Goal: Transaction & Acquisition: Obtain resource

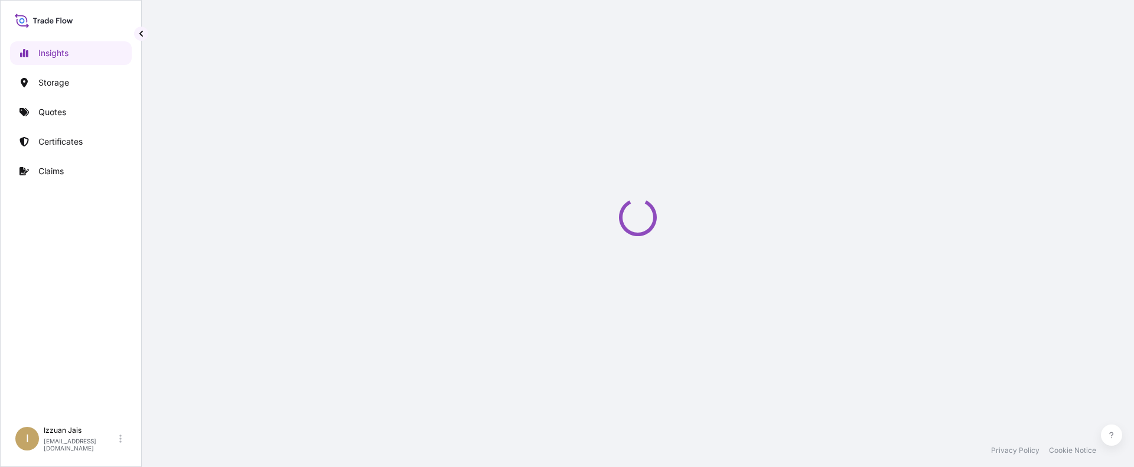
select select "2025"
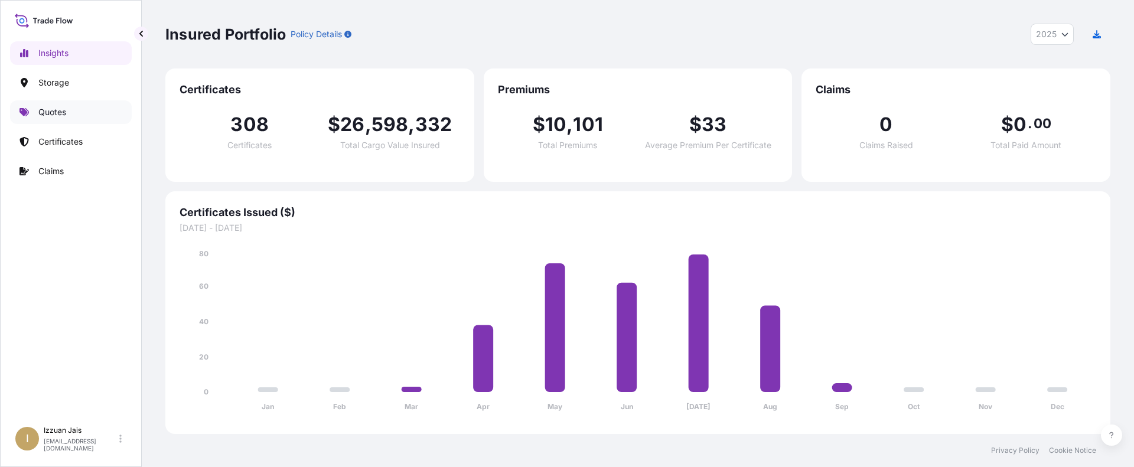
click at [53, 116] on p "Quotes" at bounding box center [52, 112] width 28 height 12
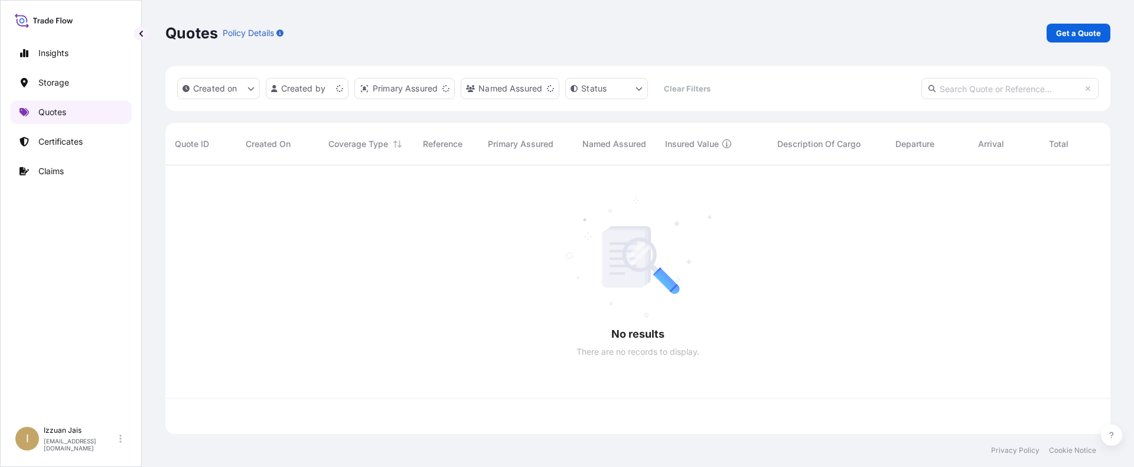
scroll to position [266, 936]
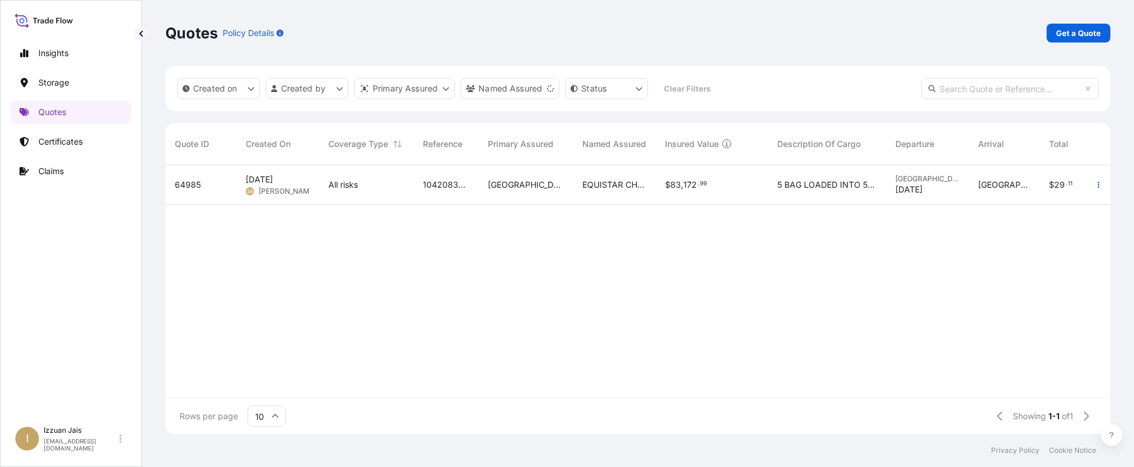
click at [1064, 43] on div "Quotes Policy Details Get a Quote" at bounding box center [637, 33] width 945 height 66
click at [1067, 34] on p "Get a Quote" at bounding box center [1078, 33] width 45 height 12
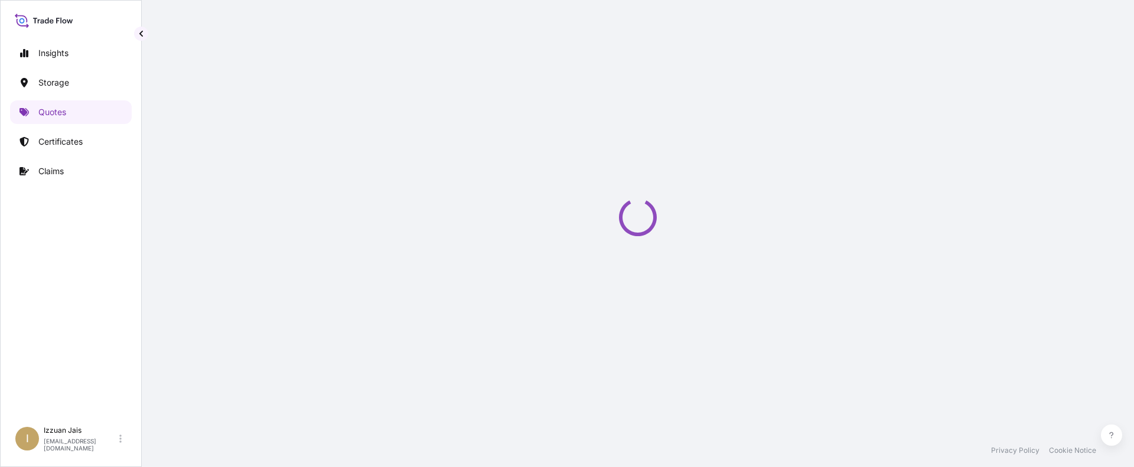
select select "Water"
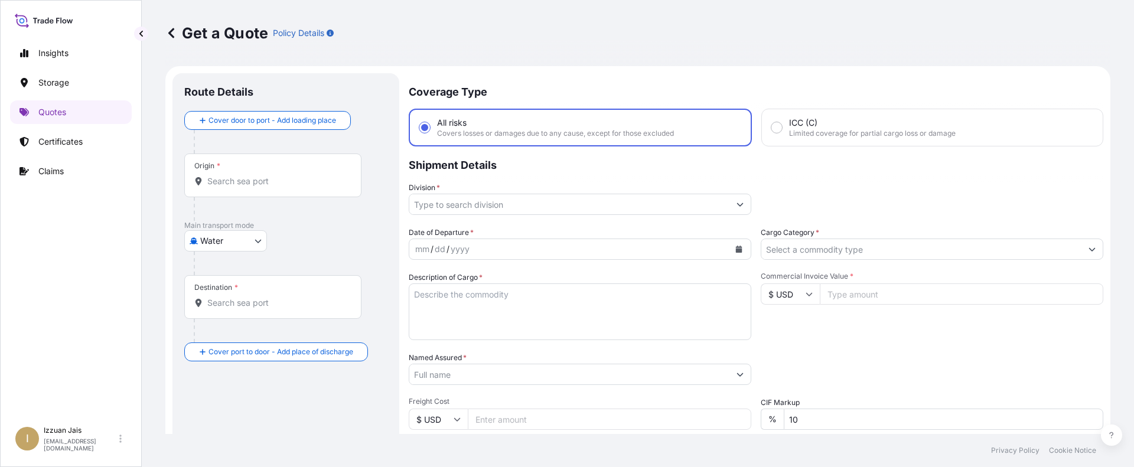
scroll to position [19, 0]
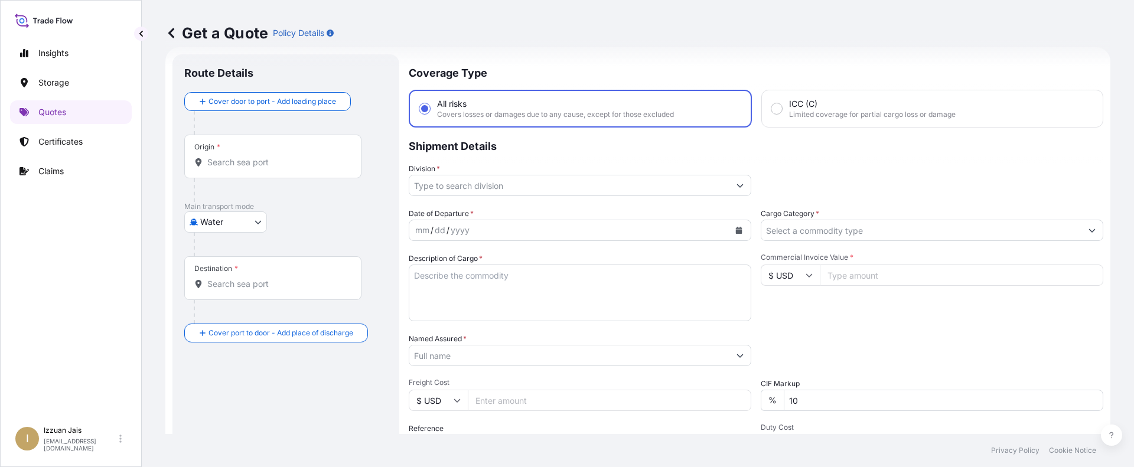
click at [958, 346] on div "Packing Category Type to search a container mode Please select a primary mode o…" at bounding box center [932, 349] width 342 height 33
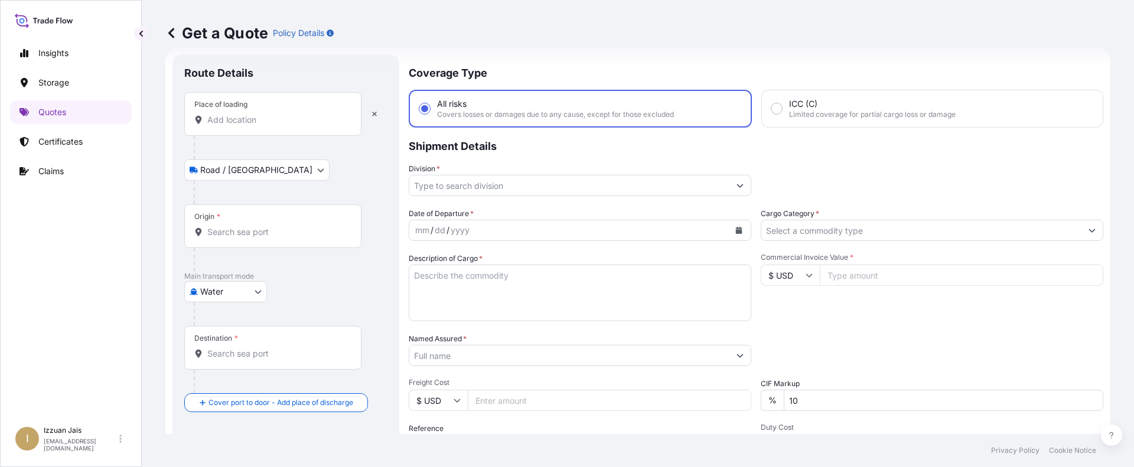
click at [263, 119] on input "Place of loading" at bounding box center [276, 120] width 139 height 12
paste input "[US_STATE], [GEOGRAPHIC_DATA]"
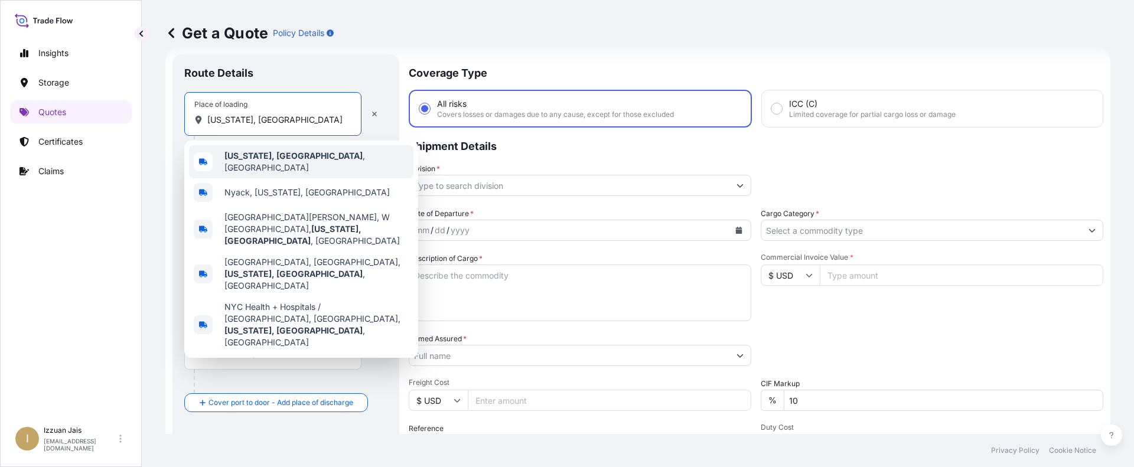
click at [273, 161] on b "[US_STATE], [GEOGRAPHIC_DATA]" at bounding box center [293, 156] width 138 height 10
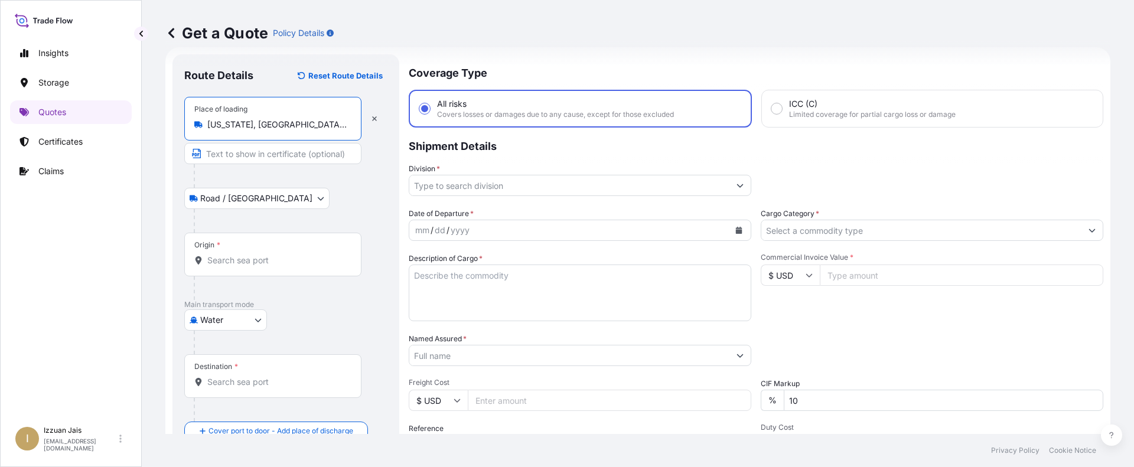
type input "[US_STATE], [GEOGRAPHIC_DATA], [GEOGRAPHIC_DATA]"
drag, startPoint x: 898, startPoint y: 354, endPoint x: 641, endPoint y: 340, distance: 257.3
click at [898, 354] on div "Packing Category Type to search a container mode Please select a primary mode o…" at bounding box center [932, 349] width 342 height 33
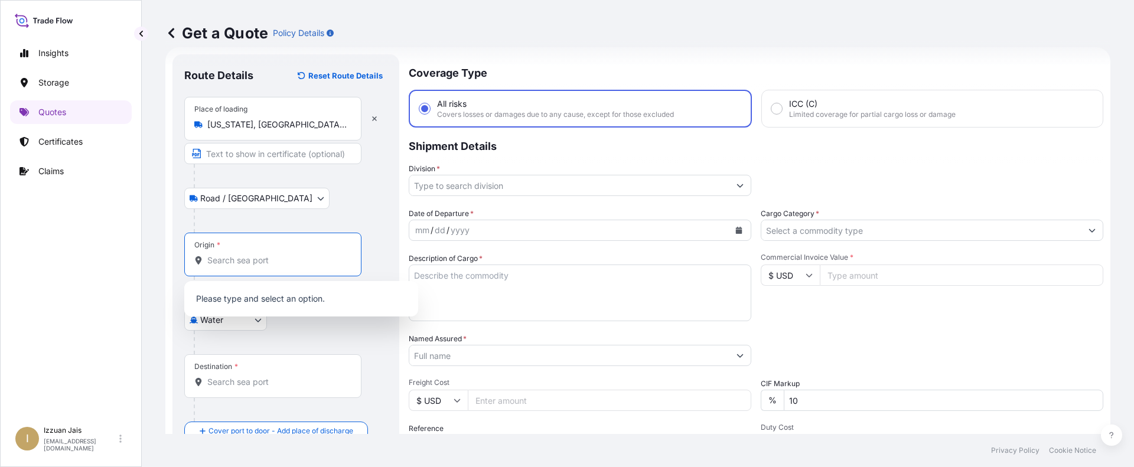
click at [227, 262] on input "Origin *" at bounding box center [276, 261] width 139 height 12
paste input "[GEOGRAPHIC_DATA], [GEOGRAPHIC_DATA]"
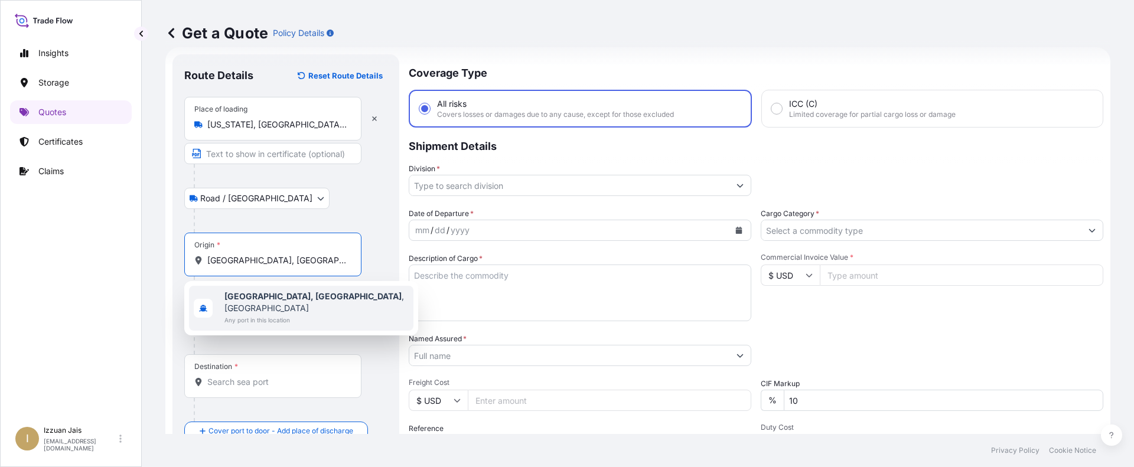
click at [257, 293] on b "[GEOGRAPHIC_DATA], [GEOGRAPHIC_DATA]" at bounding box center [312, 296] width 177 height 10
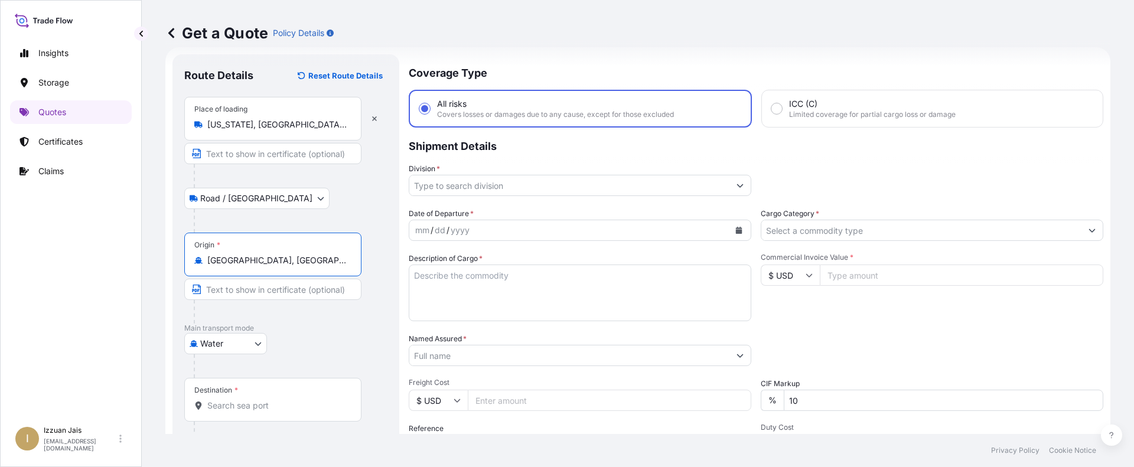
type input "[GEOGRAPHIC_DATA], [GEOGRAPHIC_DATA], [GEOGRAPHIC_DATA]"
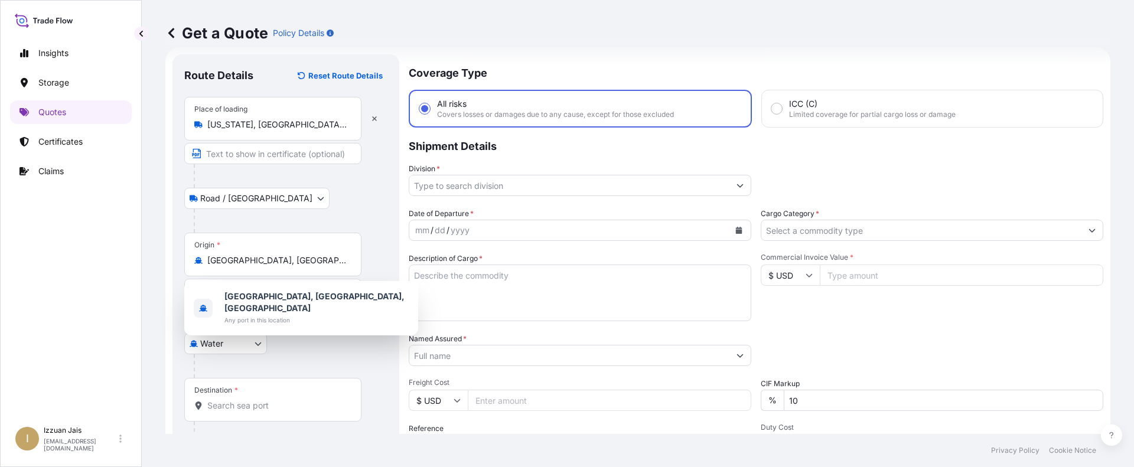
click at [257, 394] on div "Destination *" at bounding box center [272, 400] width 177 height 44
click at [257, 400] on input "Destination *" at bounding box center [276, 406] width 139 height 12
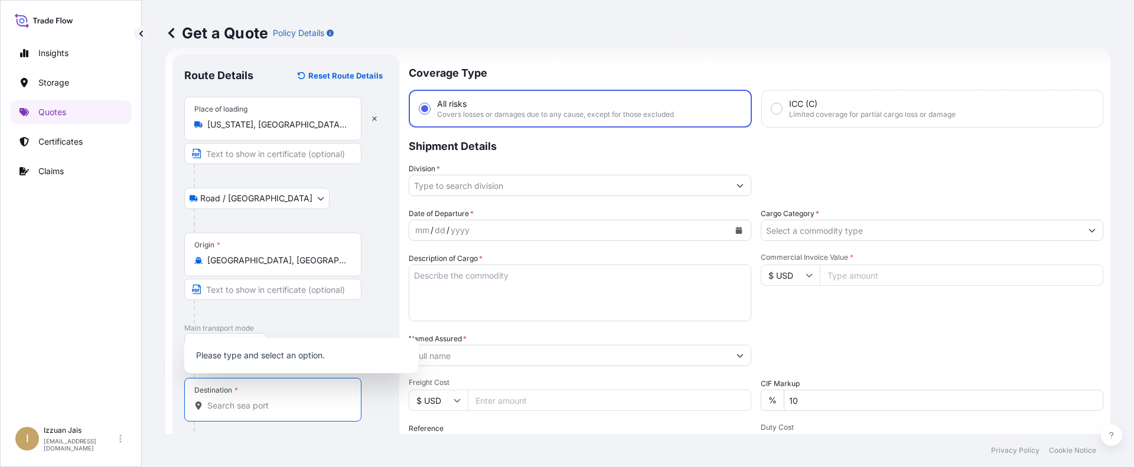
paste input "[GEOGRAPHIC_DATA], [GEOGRAPHIC_DATA]"
click at [269, 351] on span "[GEOGRAPHIC_DATA] - [GEOGRAPHIC_DATA]" at bounding box center [312, 346] width 177 height 12
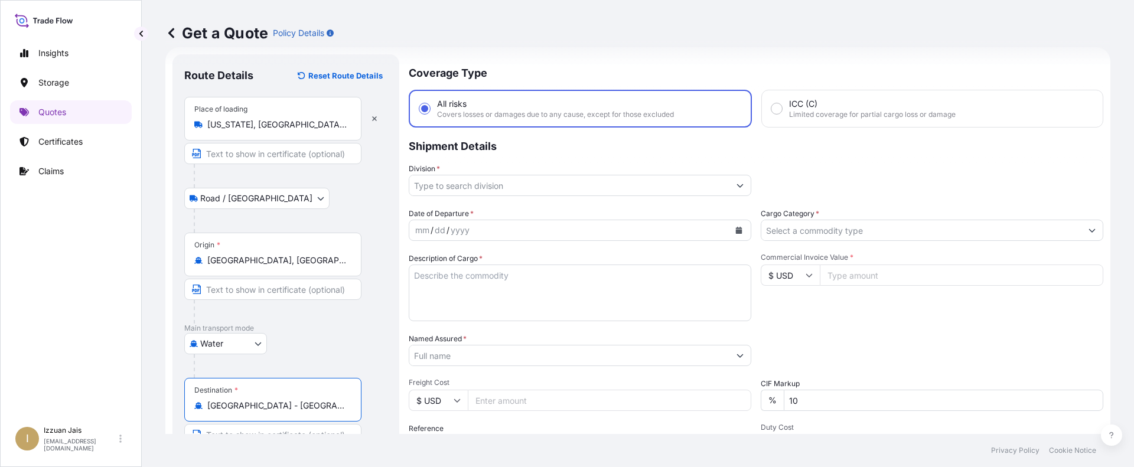
type input "[GEOGRAPHIC_DATA] - [GEOGRAPHIC_DATA]"
click at [603, 189] on input "Division *" at bounding box center [569, 185] width 320 height 21
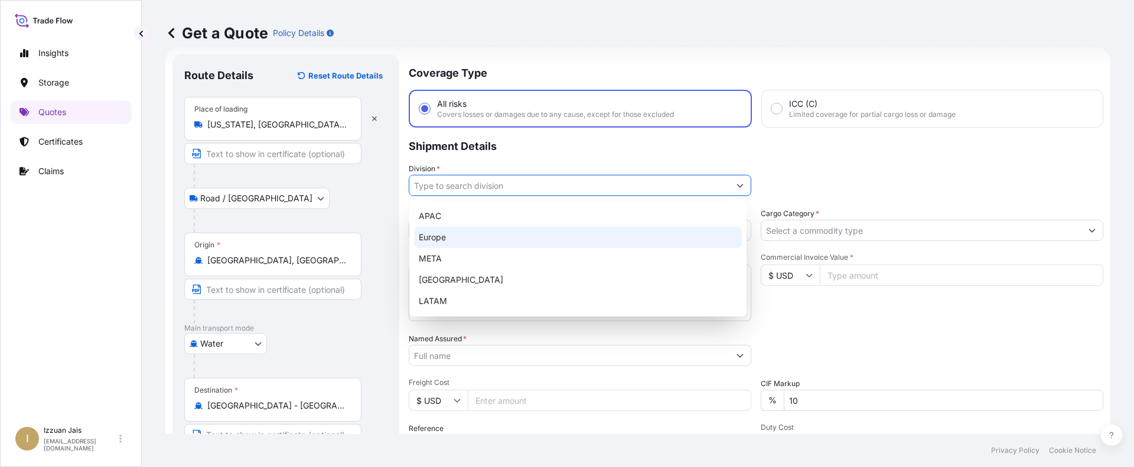
click at [482, 229] on div "Europe" at bounding box center [578, 237] width 328 height 21
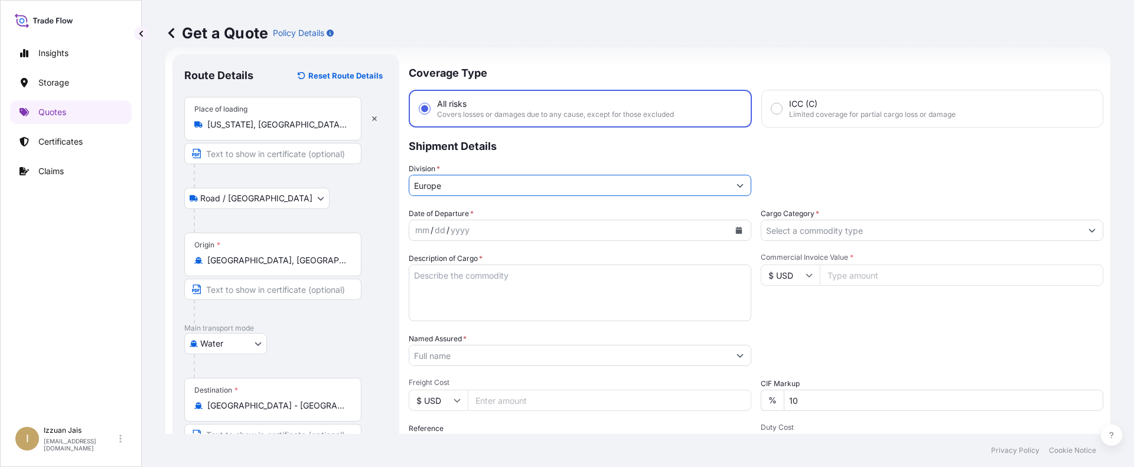
click at [496, 185] on input "Europe" at bounding box center [569, 185] width 320 height 21
click at [488, 194] on input "Europe" at bounding box center [569, 185] width 320 height 21
click at [490, 189] on input "Europe" at bounding box center [569, 185] width 320 height 21
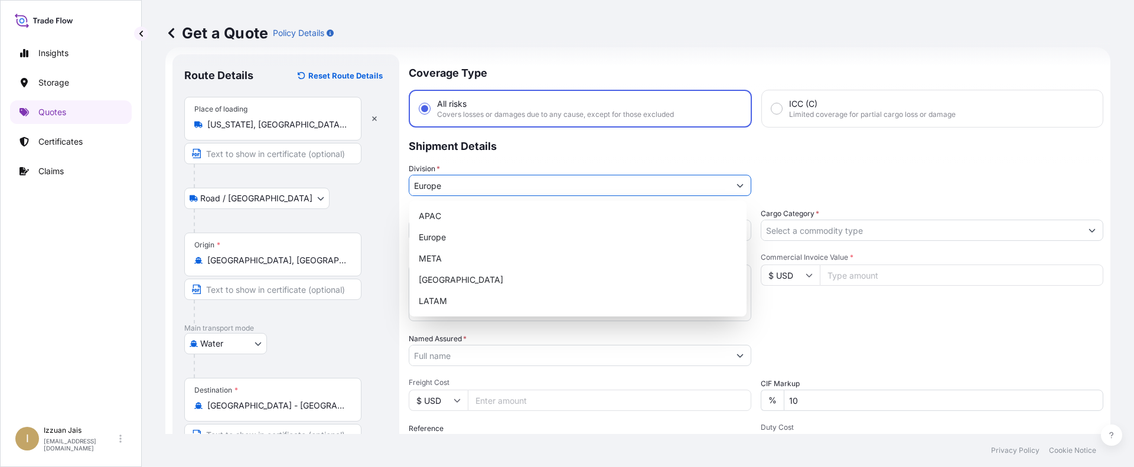
click at [729, 188] on button "Show suggestions" at bounding box center [739, 185] width 21 height 21
click at [446, 218] on div "APAC" at bounding box center [578, 215] width 328 height 21
type input "APAC"
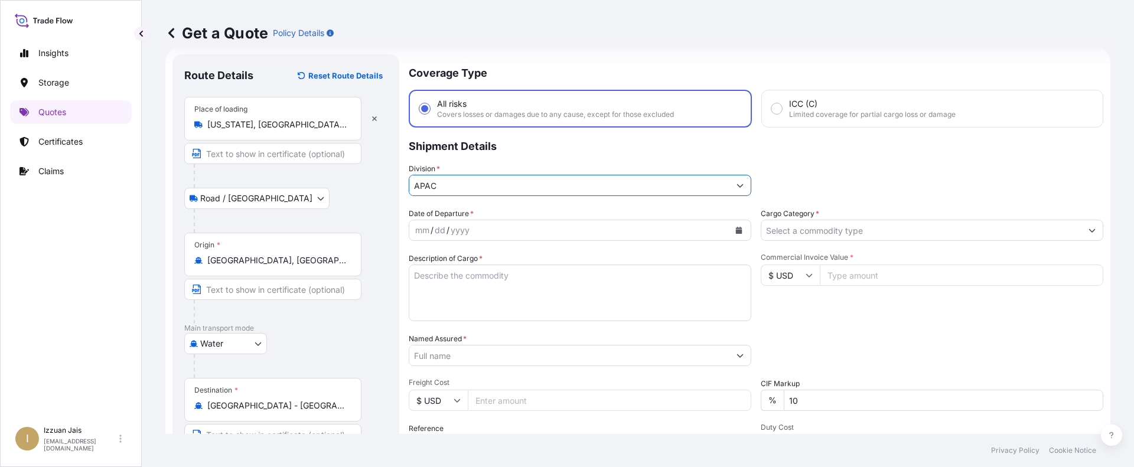
click at [857, 231] on input "Cargo Category *" at bounding box center [921, 230] width 320 height 21
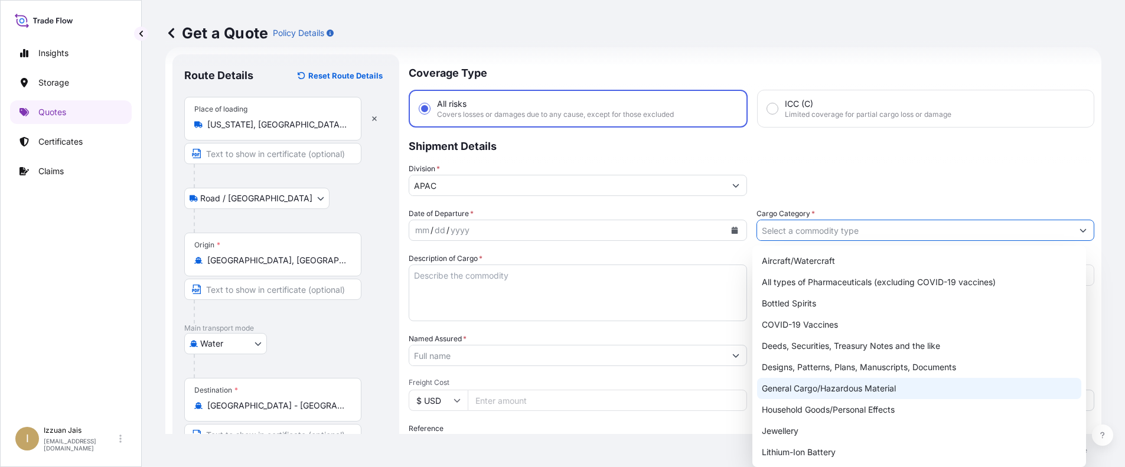
click at [830, 392] on div "General Cargo/Hazardous Material" at bounding box center [919, 388] width 324 height 21
type input "General Cargo/Hazardous Material"
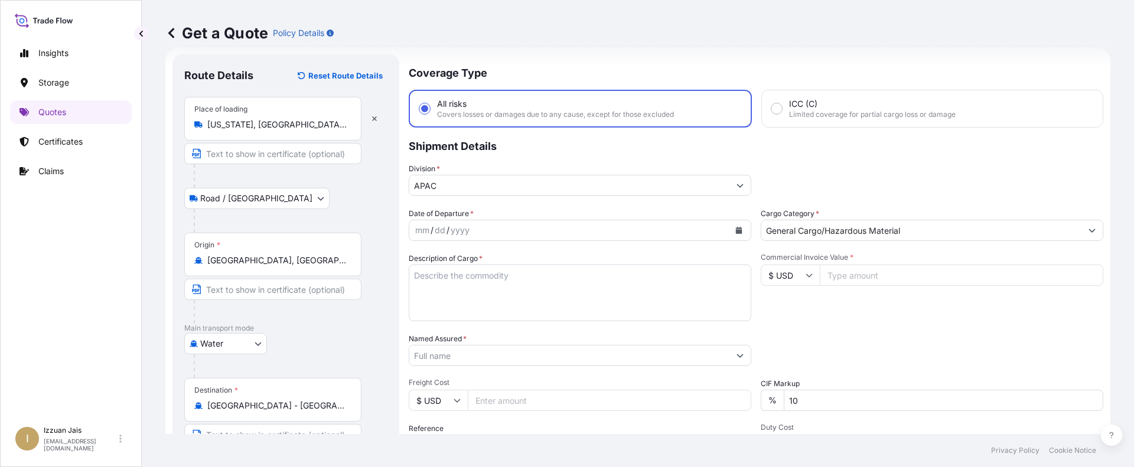
click at [467, 231] on div "yyyy" at bounding box center [459, 230] width 21 height 14
click at [735, 231] on icon "Calendar" at bounding box center [738, 230] width 7 height 7
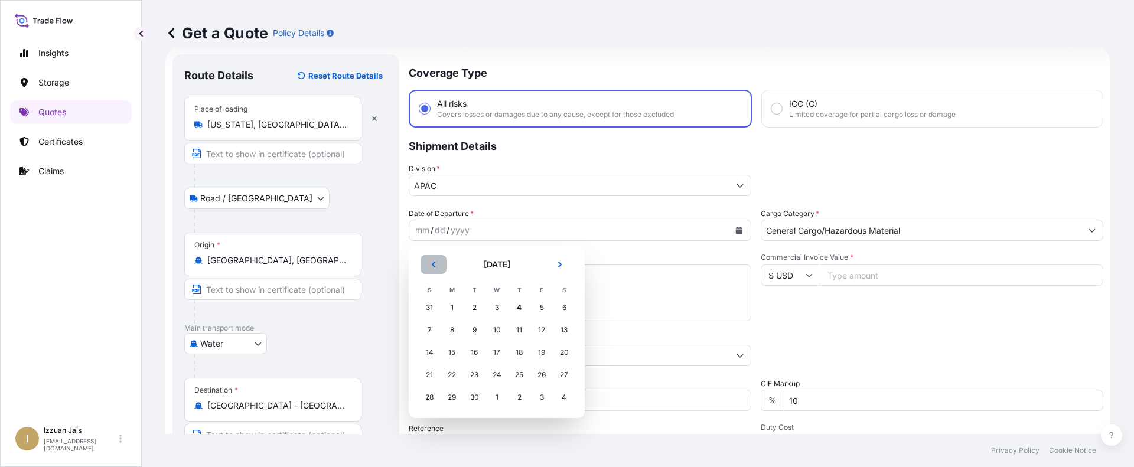
click at [432, 265] on icon "Previous" at bounding box center [433, 264] width 7 height 7
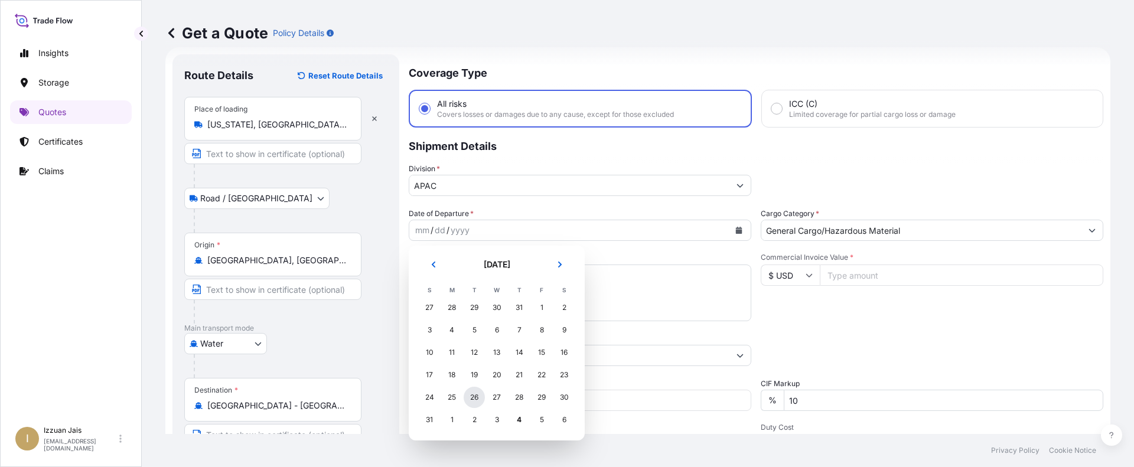
click at [472, 396] on div "26" at bounding box center [474, 397] width 21 height 21
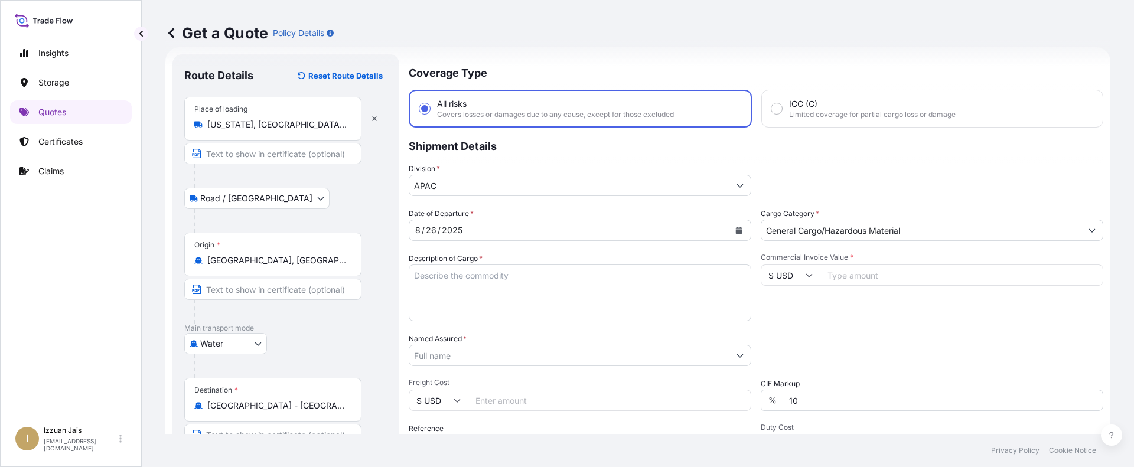
drag, startPoint x: 836, startPoint y: 317, endPoint x: 811, endPoint y: 313, distance: 25.1
click at [836, 317] on div "Commercial Invoice Value * $ USD" at bounding box center [932, 287] width 342 height 68
click at [525, 283] on textarea "Description of Cargo *" at bounding box center [580, 293] width 342 height 57
paste textarea "16 PACKAGES LOADED ONTO 2 PALLETS LOADED INTO 1 LCL OASIS 137 ORANGE FRC2.5GL 9…"
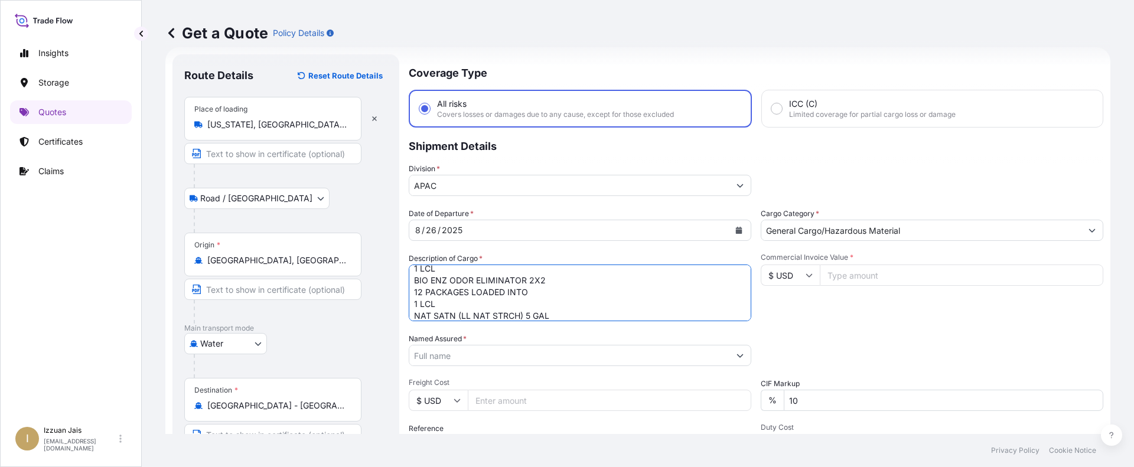
scroll to position [137, 0]
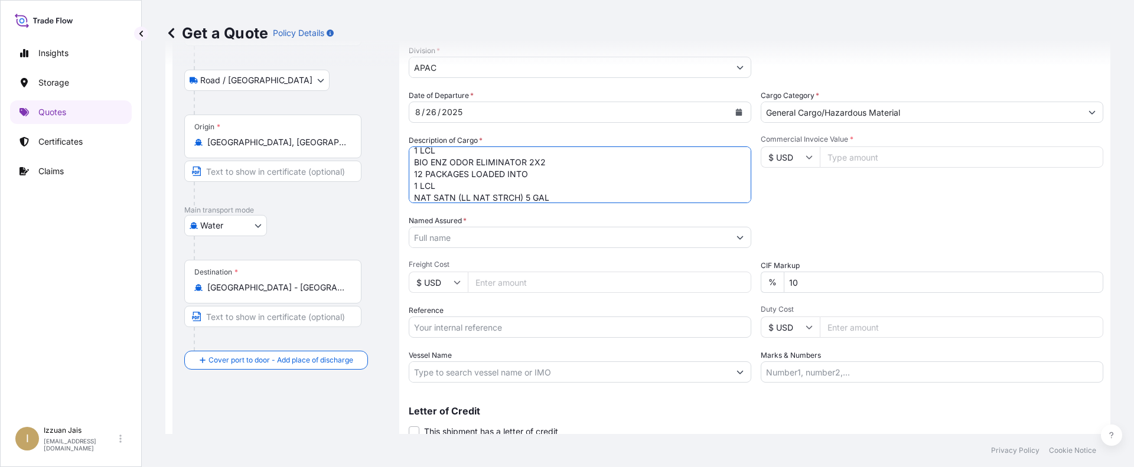
type textarea "16 PACKAGES LOADED ONTO 2 PALLETS LOADED INTO 1 LCL OASIS 137 ORANGE FRC2.5GL 9…"
click at [277, 417] on div "Route Details Reset Route Details Place of loading [US_STATE], [GEOGRAPHIC_DATA…" at bounding box center [285, 203] width 203 height 511
click at [859, 158] on input "Commercial Invoice Value *" at bounding box center [961, 156] width 283 height 21
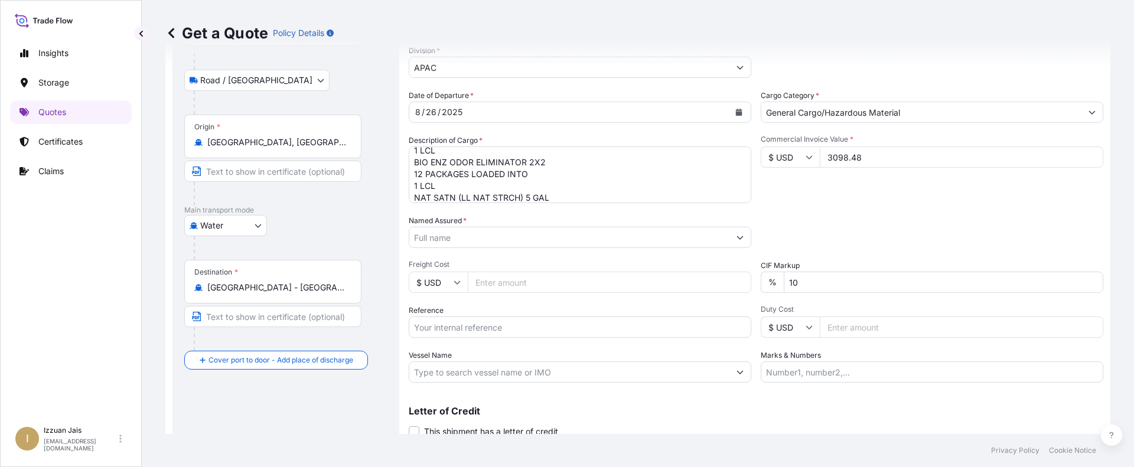
type input "3098.48"
click at [870, 204] on div "Date of Departure * [DATE] Cargo Category * General Cargo/Hazardous Material De…" at bounding box center [756, 236] width 694 height 293
click at [878, 220] on div "Packing Category Type to search a container mode Please select a primary mode o…" at bounding box center [932, 231] width 342 height 33
click at [472, 241] on input "Named Assured *" at bounding box center [569, 237] width 320 height 21
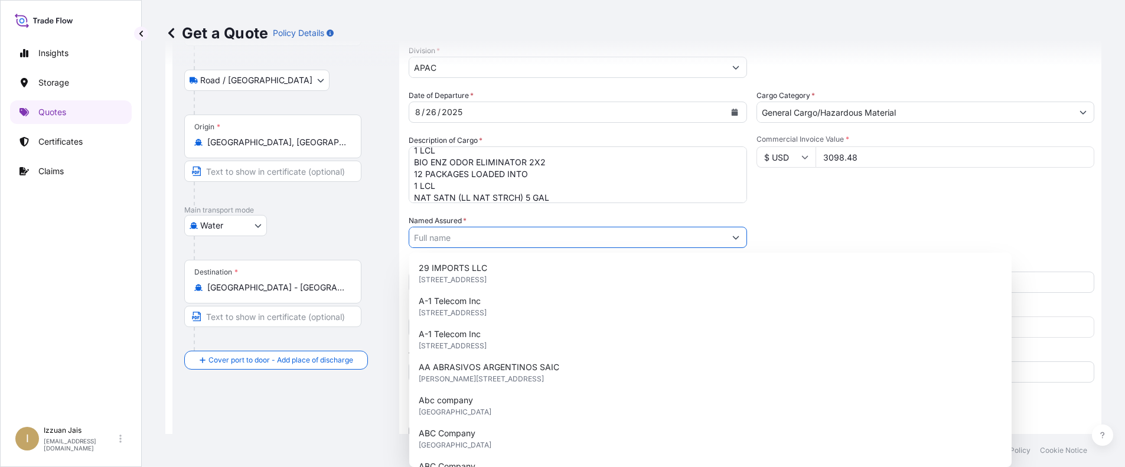
paste input "ECOLAB PRODUCTION LLC"
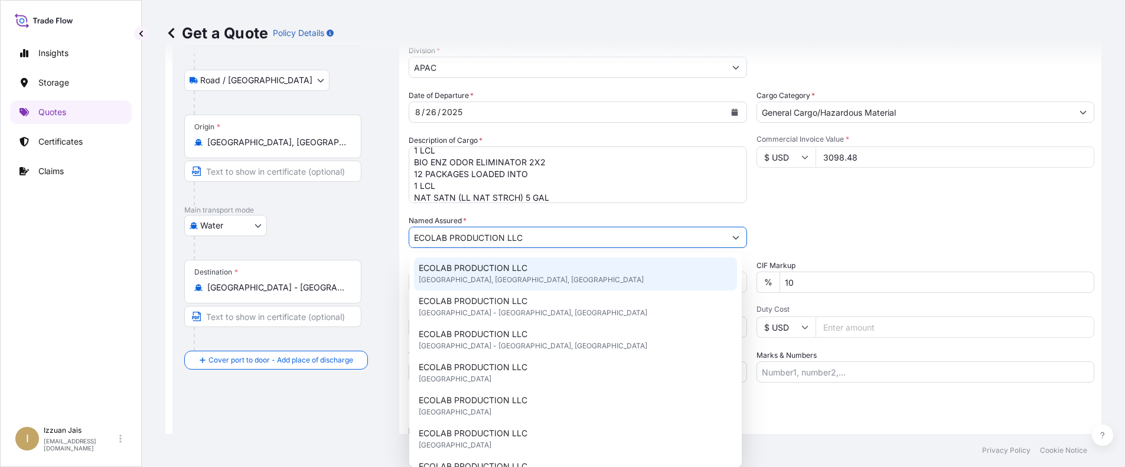
click at [503, 268] on span "ECOLAB PRODUCTION LLC" at bounding box center [473, 268] width 109 height 12
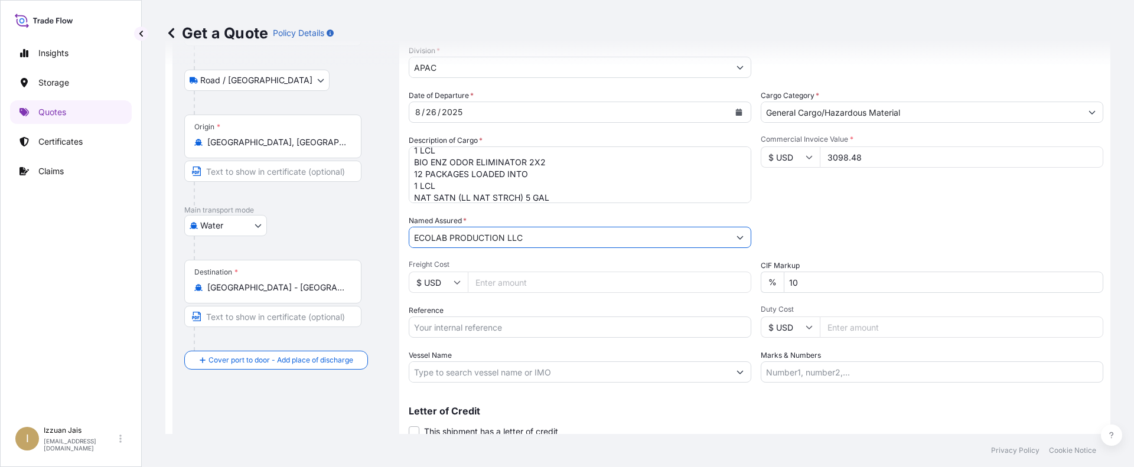
scroll to position [181, 0]
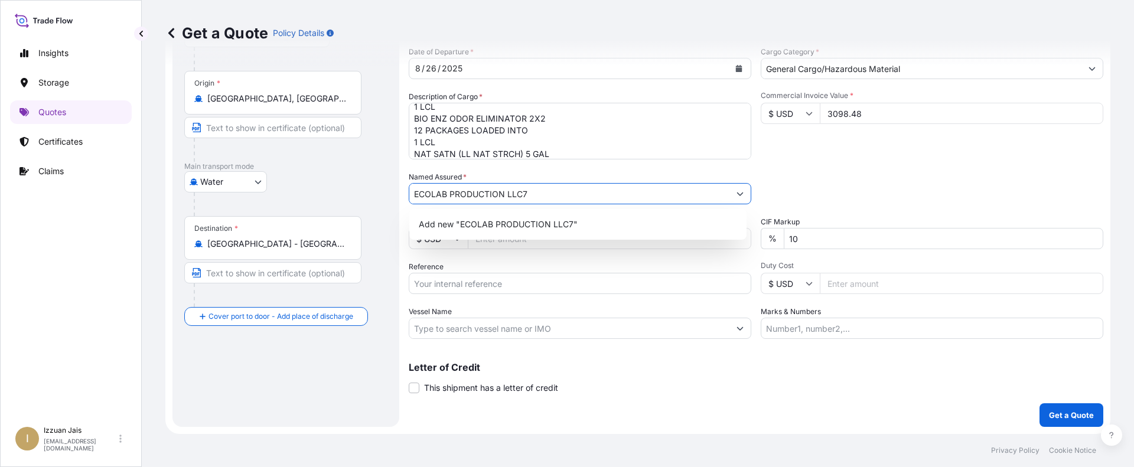
type input "ECOLAB PRODUCTION LLC"
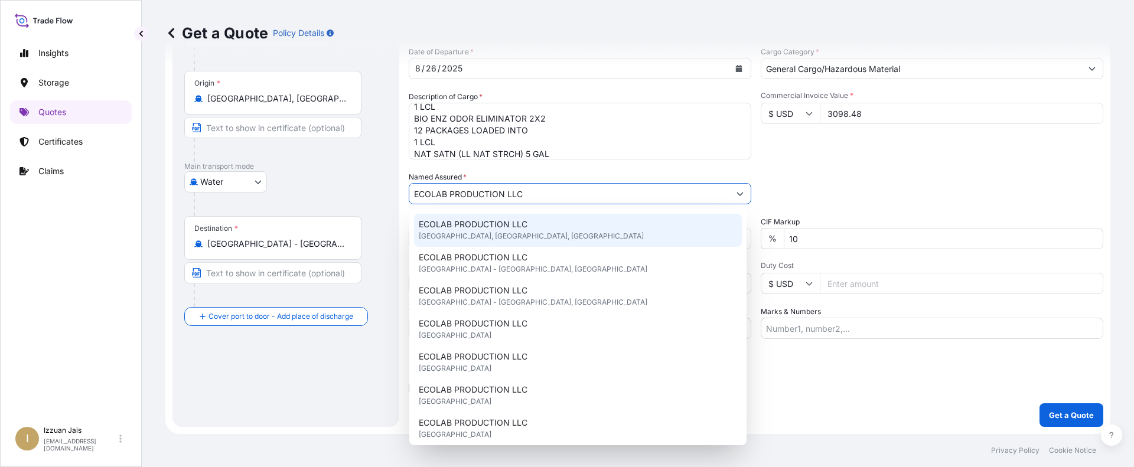
click at [530, 216] on div "ECOLAB PRODUCTION LLC [GEOGRAPHIC_DATA], [GEOGRAPHIC_DATA], [GEOGRAPHIC_DATA]" at bounding box center [578, 230] width 328 height 33
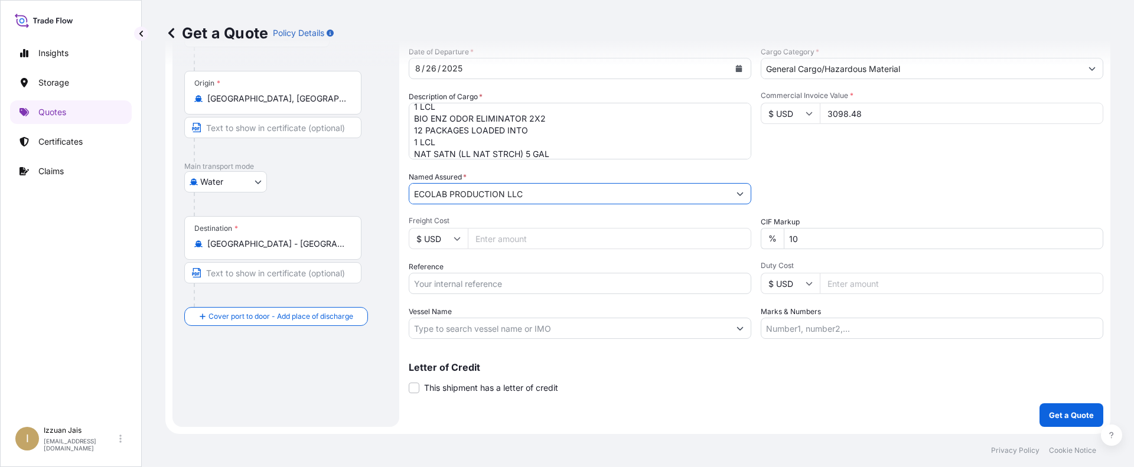
click at [525, 237] on input "Freight Cost" at bounding box center [609, 238] width 283 height 21
type input "737.09"
click at [281, 406] on div "Route Details Reset Route Details Place of loading [US_STATE], [GEOGRAPHIC_DATA…" at bounding box center [285, 159] width 203 height 511
click at [492, 283] on input "Reference" at bounding box center [580, 283] width 342 height 21
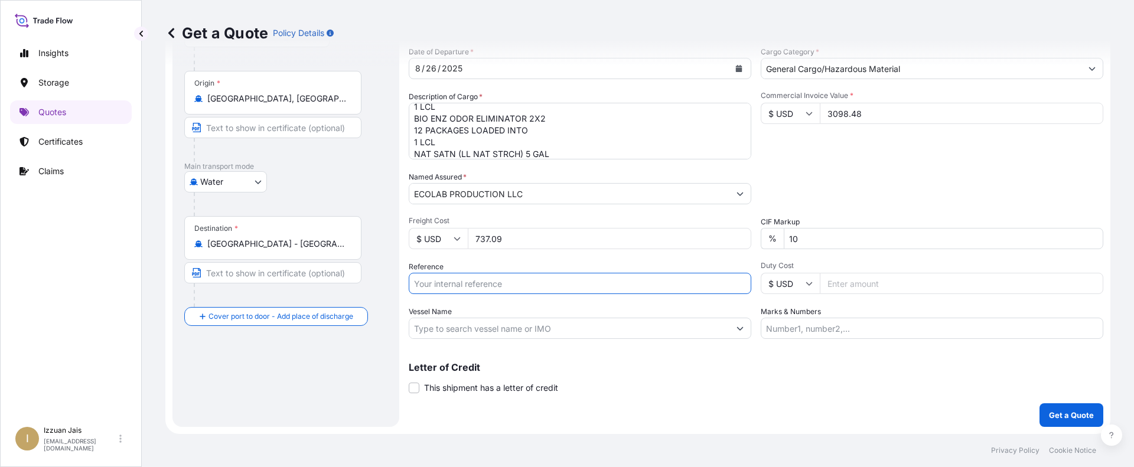
paste input "US30220833307"
type input "US30220833307"
drag, startPoint x: 660, startPoint y: 368, endPoint x: 617, endPoint y: 352, distance: 45.4
click at [660, 368] on p "Letter of Credit" at bounding box center [756, 367] width 694 height 9
click at [546, 330] on input "Vessel Name" at bounding box center [569, 328] width 320 height 21
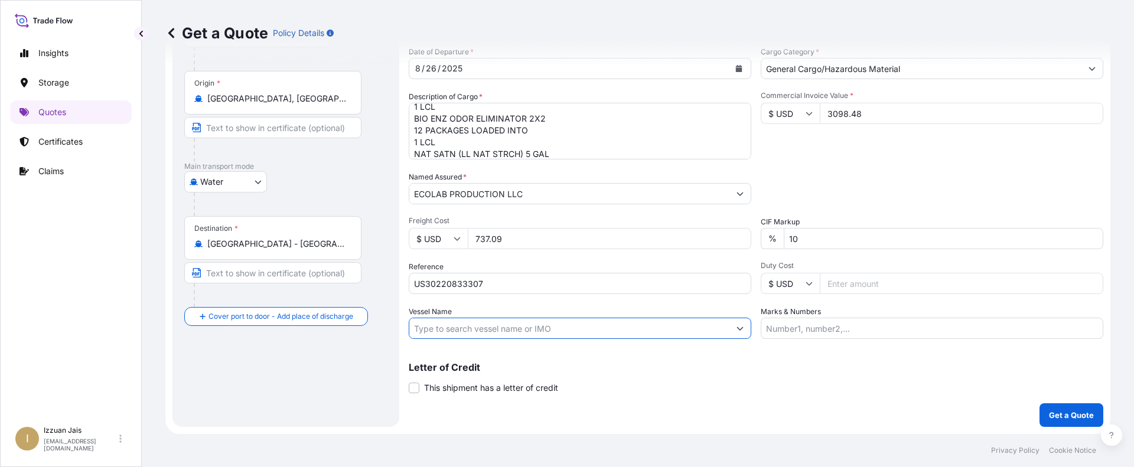
paste input "MSC INIYA V"
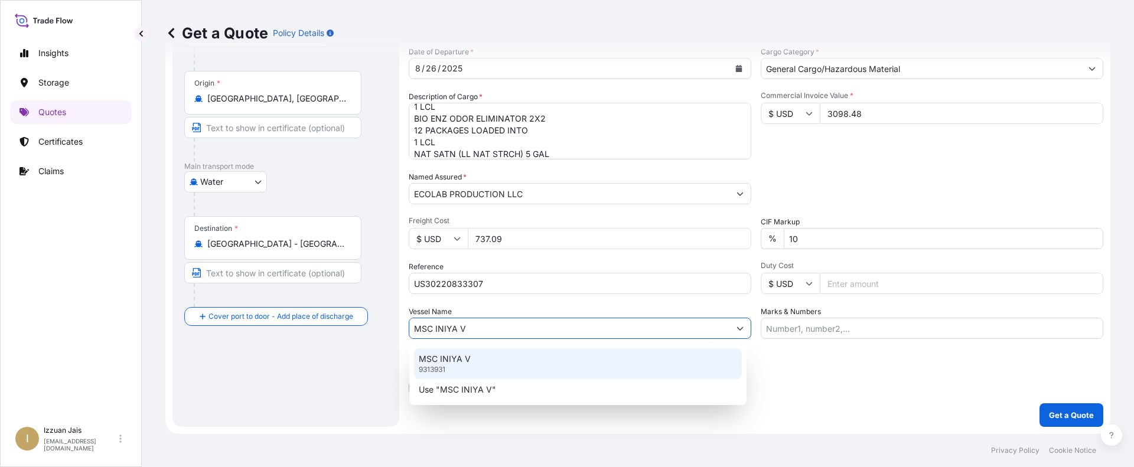
click at [567, 350] on div "MSC INIYA V 9313931" at bounding box center [578, 363] width 328 height 31
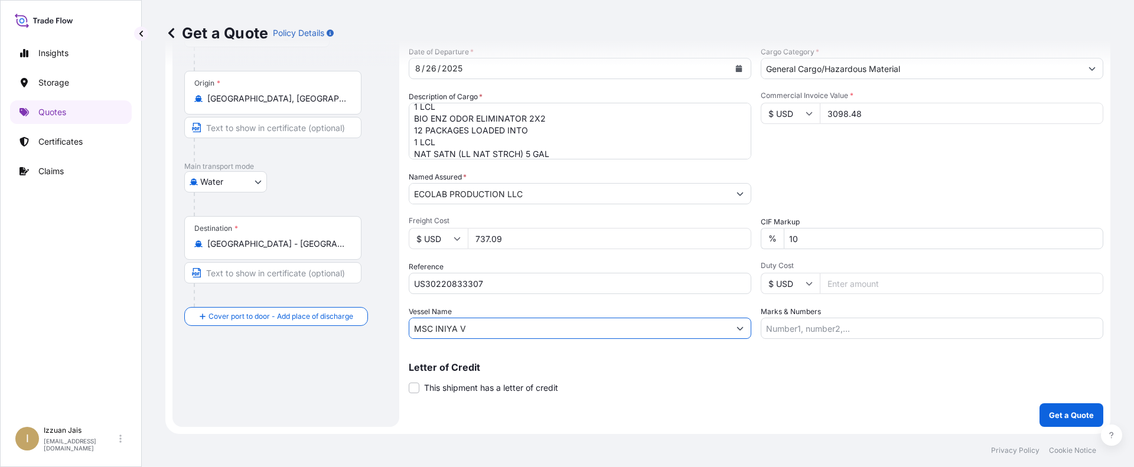
type input "MSC INIYA V"
click at [727, 359] on div "Letter of Credit This shipment has a letter of credit Letter of credit * Letter…" at bounding box center [756, 370] width 694 height 45
click at [673, 373] on div "Letter of Credit This shipment has a letter of credit Letter of credit * Letter…" at bounding box center [756, 378] width 694 height 31
click at [314, 383] on div "Route Details Reset Route Details Place of loading [US_STATE], [GEOGRAPHIC_DATA…" at bounding box center [285, 159] width 203 height 511
click at [847, 283] on input "Duty Cost" at bounding box center [961, 283] width 283 height 21
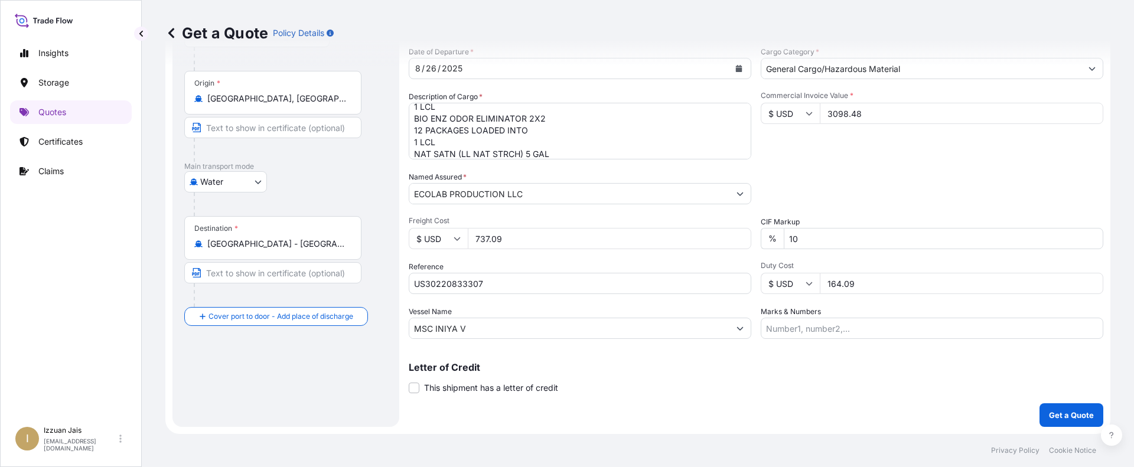
type input "164.09"
click at [837, 382] on div "Letter of Credit This shipment has a letter of credit Letter of credit * Letter…" at bounding box center [756, 378] width 694 height 31
click at [1082, 412] on p "Get a Quote" at bounding box center [1071, 415] width 45 height 12
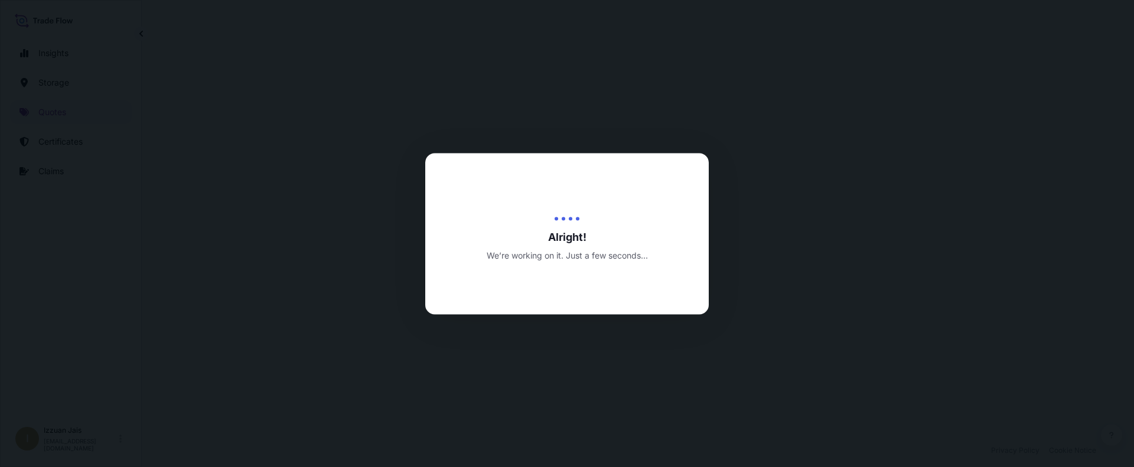
select select "Road / [GEOGRAPHIC_DATA]"
select select "Water"
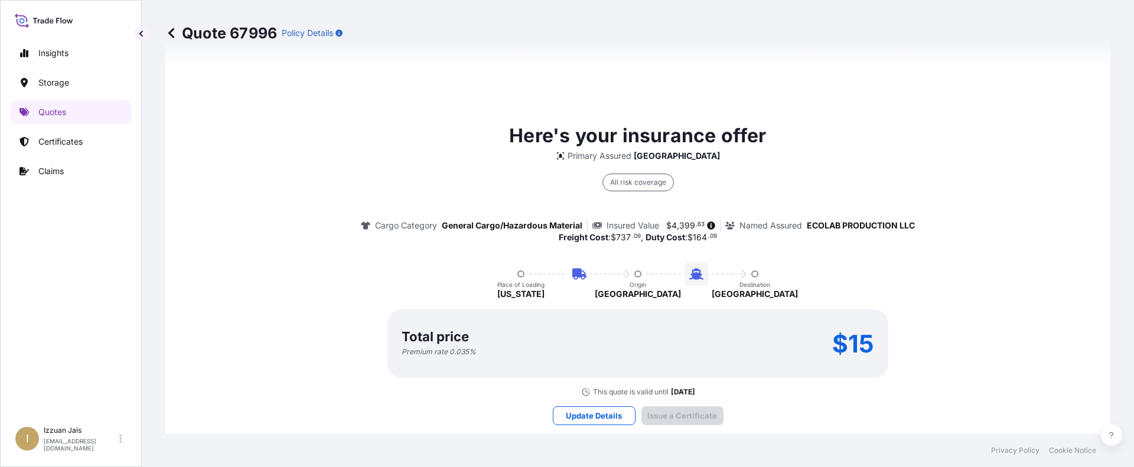
scroll to position [1818, 0]
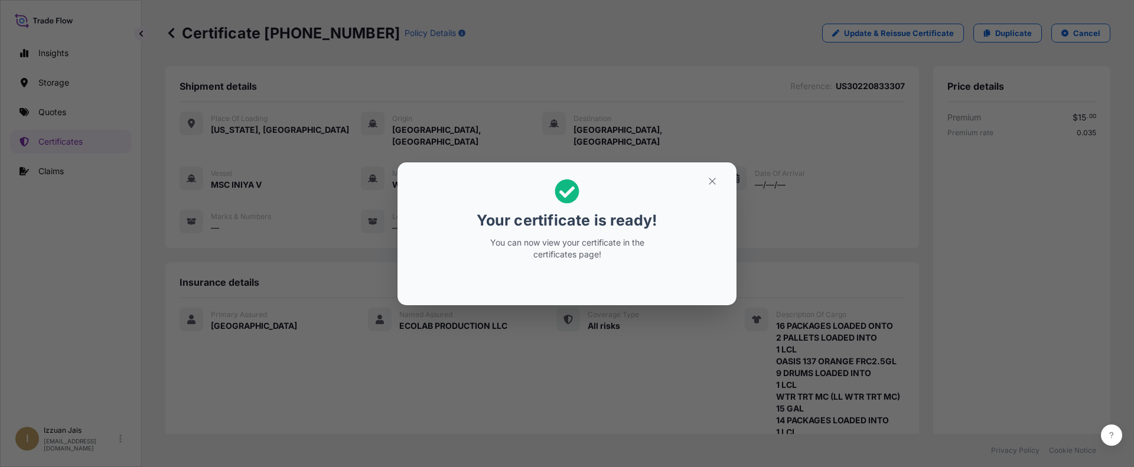
click at [668, 345] on div "Your certificate is ready! You can now view your certificate in the certificate…" at bounding box center [567, 233] width 1134 height 467
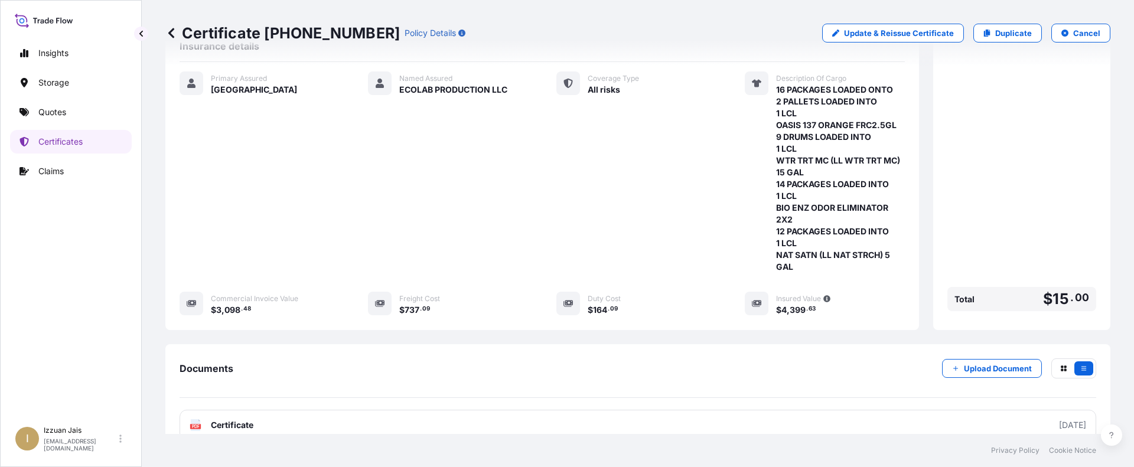
scroll to position [319, 0]
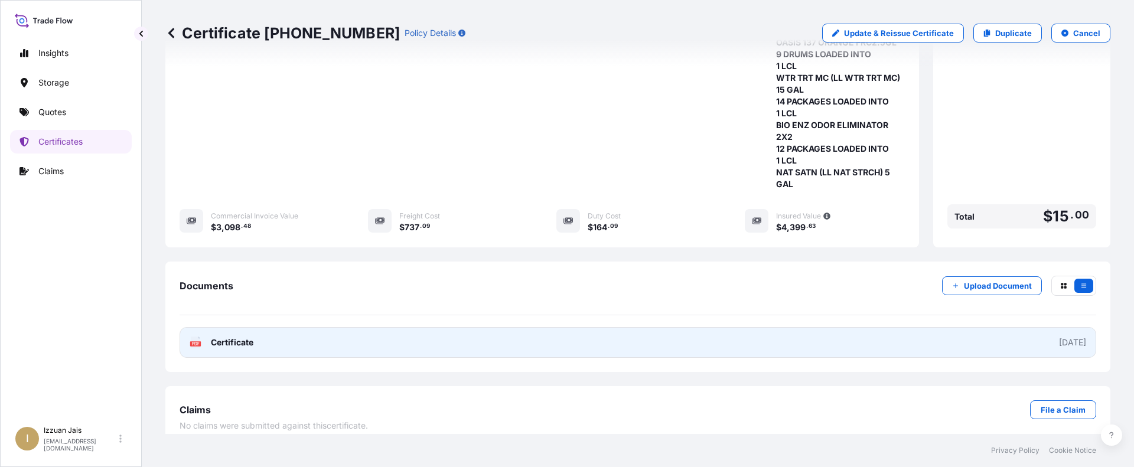
click at [255, 328] on link "PDF Certificate [DATE]" at bounding box center [638, 342] width 916 height 31
